Goal: Transaction & Acquisition: Purchase product/service

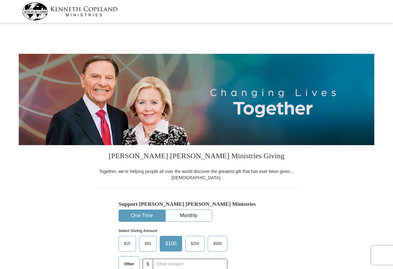
select select "CA"
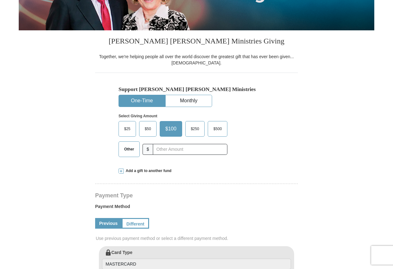
scroll to position [117, 0]
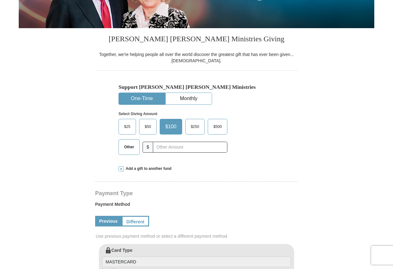
click at [126, 150] on span "Other" at bounding box center [129, 146] width 16 height 9
click at [0, 0] on input "Other" at bounding box center [0, 0] width 0 height 0
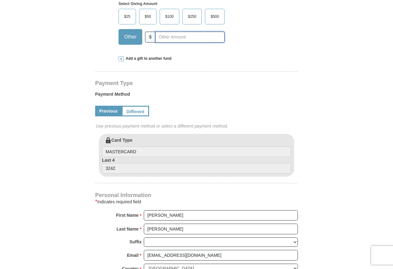
scroll to position [227, 0]
click at [135, 56] on span "Add a gift to another fund" at bounding box center [148, 58] width 48 height 5
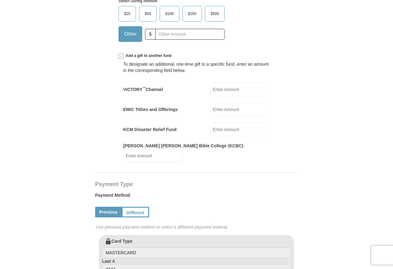
scroll to position [233, 0]
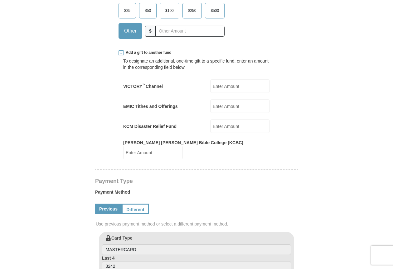
click at [150, 105] on label "EMIC Tithes and Offerings" at bounding box center [150, 106] width 55 height 6
click at [210, 105] on input "EMIC Tithes and Offerings" at bounding box center [240, 105] width 60 height 13
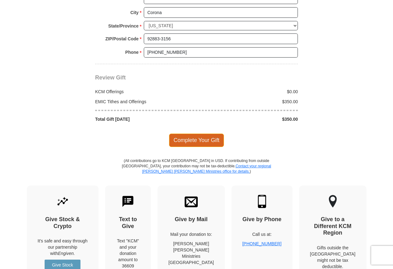
scroll to position [626, 0]
type input "350.00"
click at [196, 133] on span "Complete Your Gift" at bounding box center [196, 139] width 55 height 13
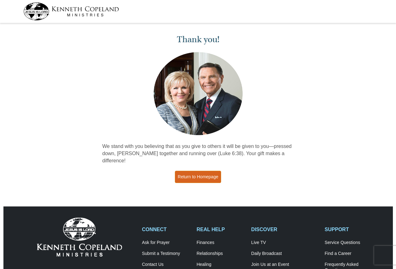
scroll to position [1, 0]
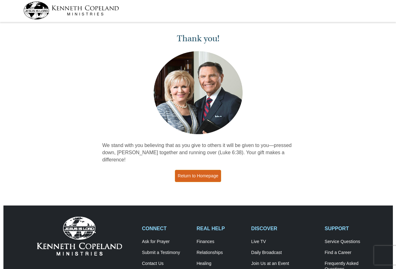
click at [192, 170] on link "Return to Homepage" at bounding box center [198, 176] width 46 height 12
